Goal: Information Seeking & Learning: Find specific fact

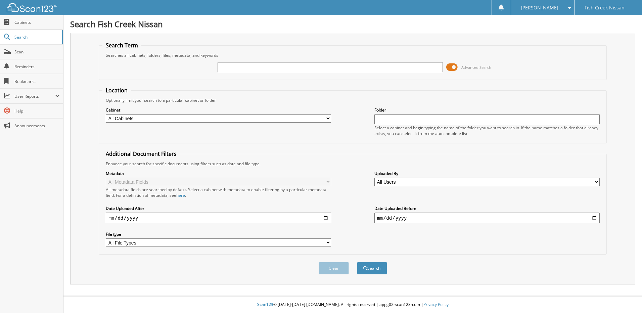
click at [236, 68] on input "text" at bounding box center [330, 67] width 225 height 10
type input "353500"
click at [357, 262] on button "Search" at bounding box center [372, 268] width 30 height 12
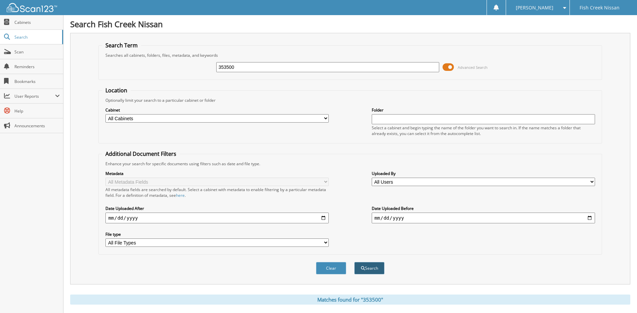
click at [361, 264] on button "Search" at bounding box center [369, 268] width 30 height 12
click at [29, 51] on span "Scan" at bounding box center [36, 52] width 45 height 6
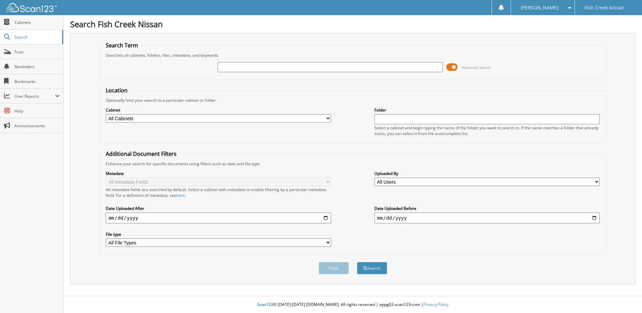
click at [256, 63] on input "text" at bounding box center [330, 67] width 225 height 10
type input "353500"
click at [357, 262] on button "Search" at bounding box center [372, 268] width 30 height 12
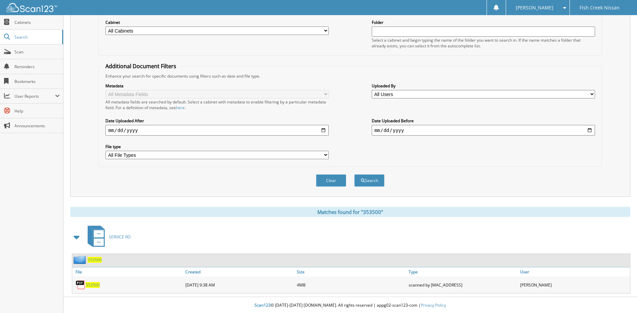
scroll to position [89, 0]
click at [94, 286] on span "353500" at bounding box center [93, 284] width 14 height 6
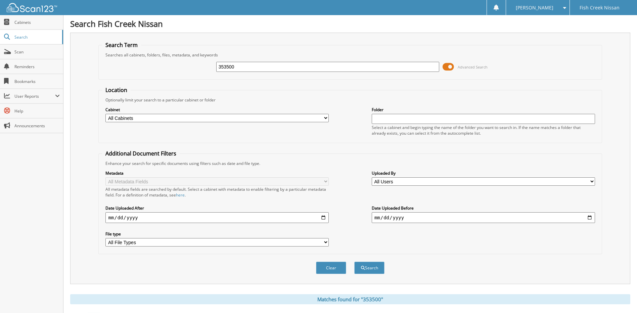
scroll to position [0, 0]
drag, startPoint x: 243, startPoint y: 64, endPoint x: 173, endPoint y: 72, distance: 70.3
click at [177, 71] on div "353500 Advanced Search" at bounding box center [350, 67] width 496 height 18
type input "351521"
click at [354, 262] on button "Search" at bounding box center [369, 268] width 30 height 12
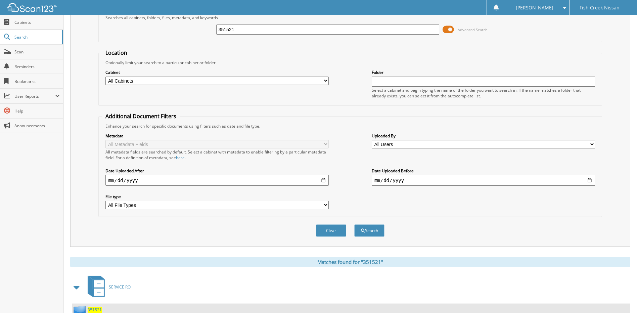
scroll to position [89, 0]
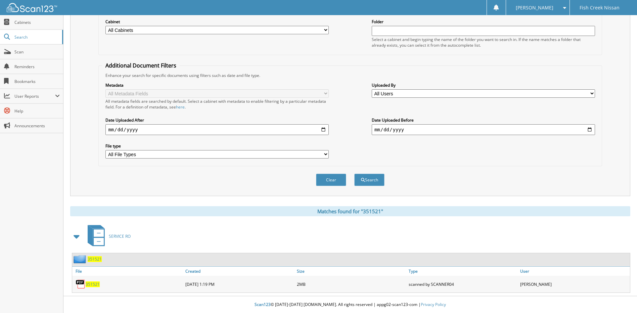
click at [91, 283] on span "351521" at bounding box center [93, 284] width 14 height 6
